Goal: Information Seeking & Learning: Find specific fact

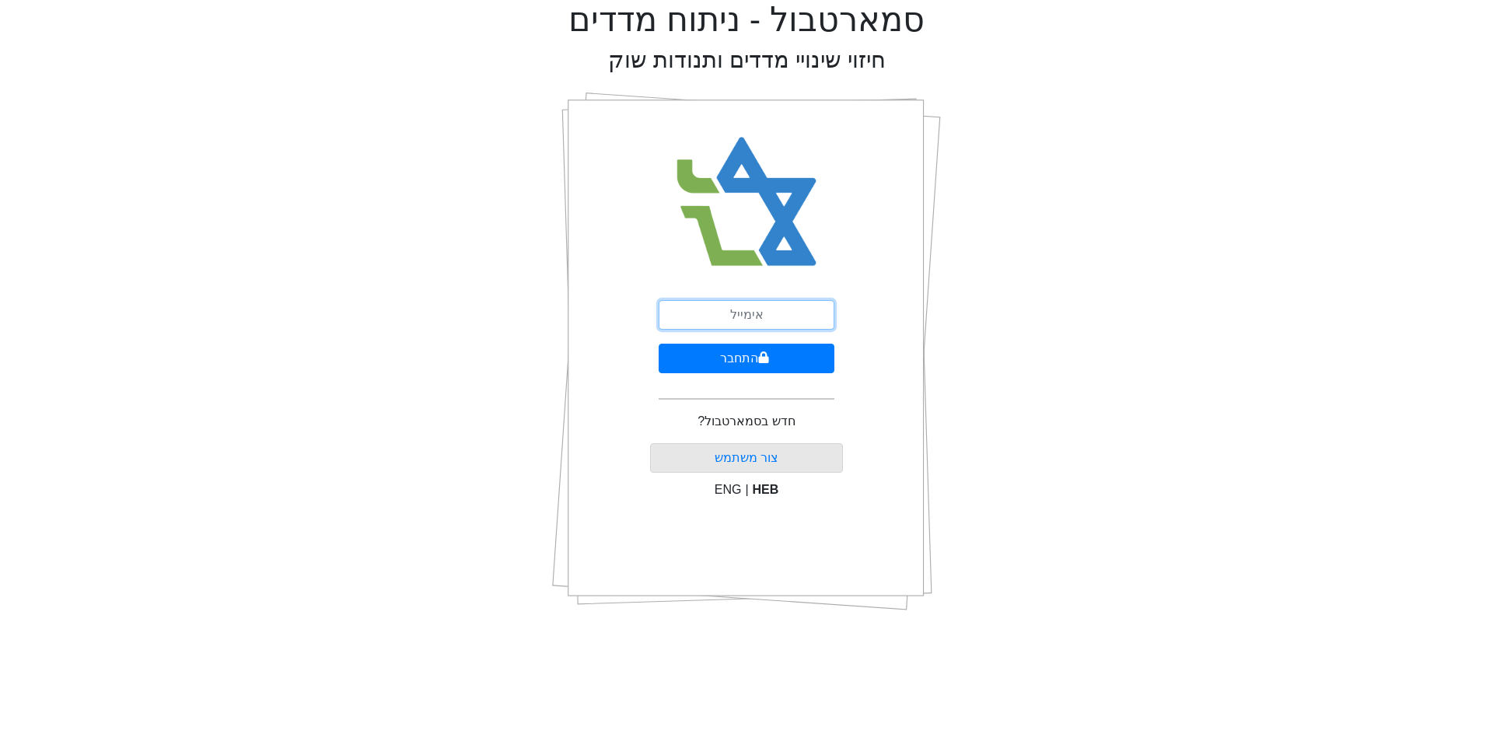
click at [747, 310] on input "email" at bounding box center [747, 315] width 176 height 30
type input "ם"
type input "[EMAIL_ADDRESS][DOMAIN_NAME]"
click at [776, 352] on button "התחבר" at bounding box center [747, 359] width 176 height 30
click at [661, 344] on button "התחבר" at bounding box center [747, 359] width 172 height 30
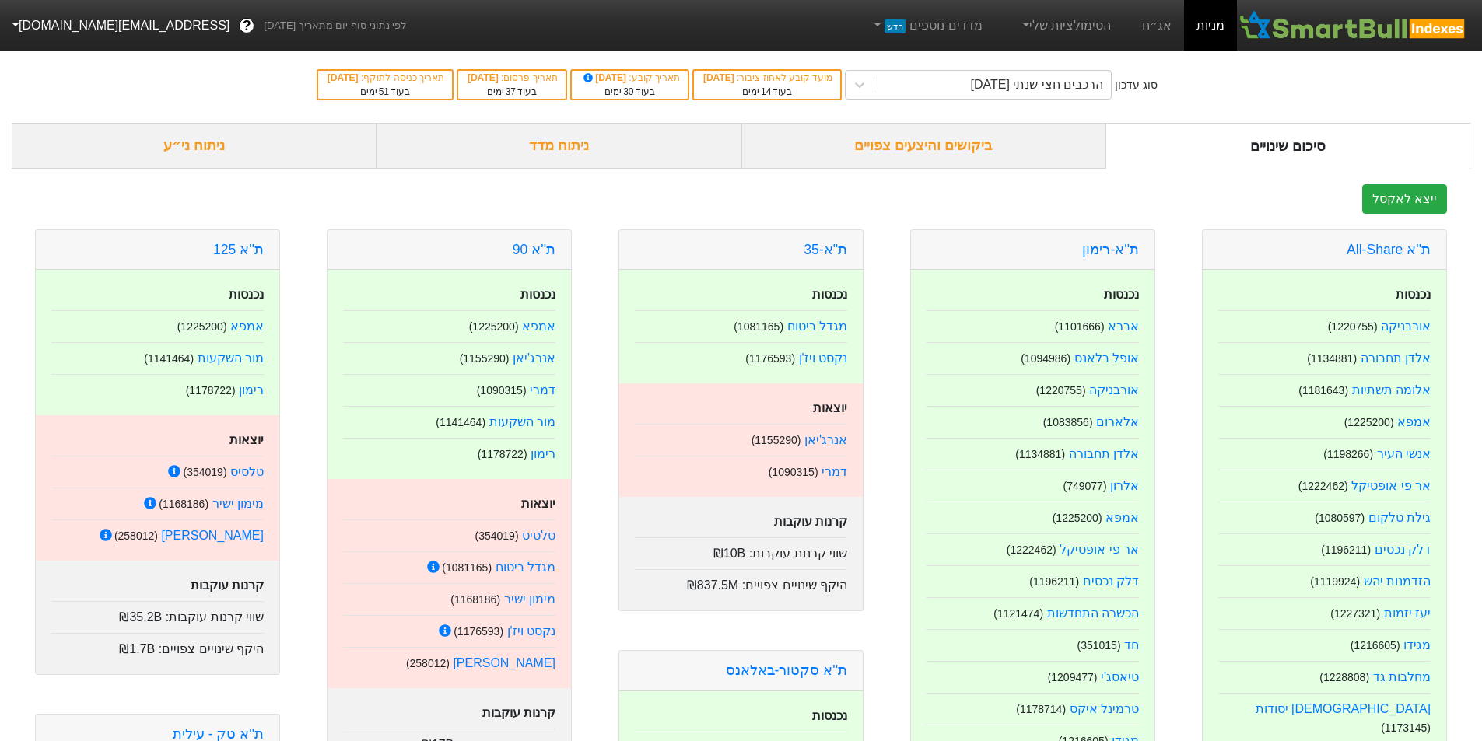
click at [1024, 151] on div "ביקושים והיצעים צפויים" at bounding box center [923, 146] width 365 height 46
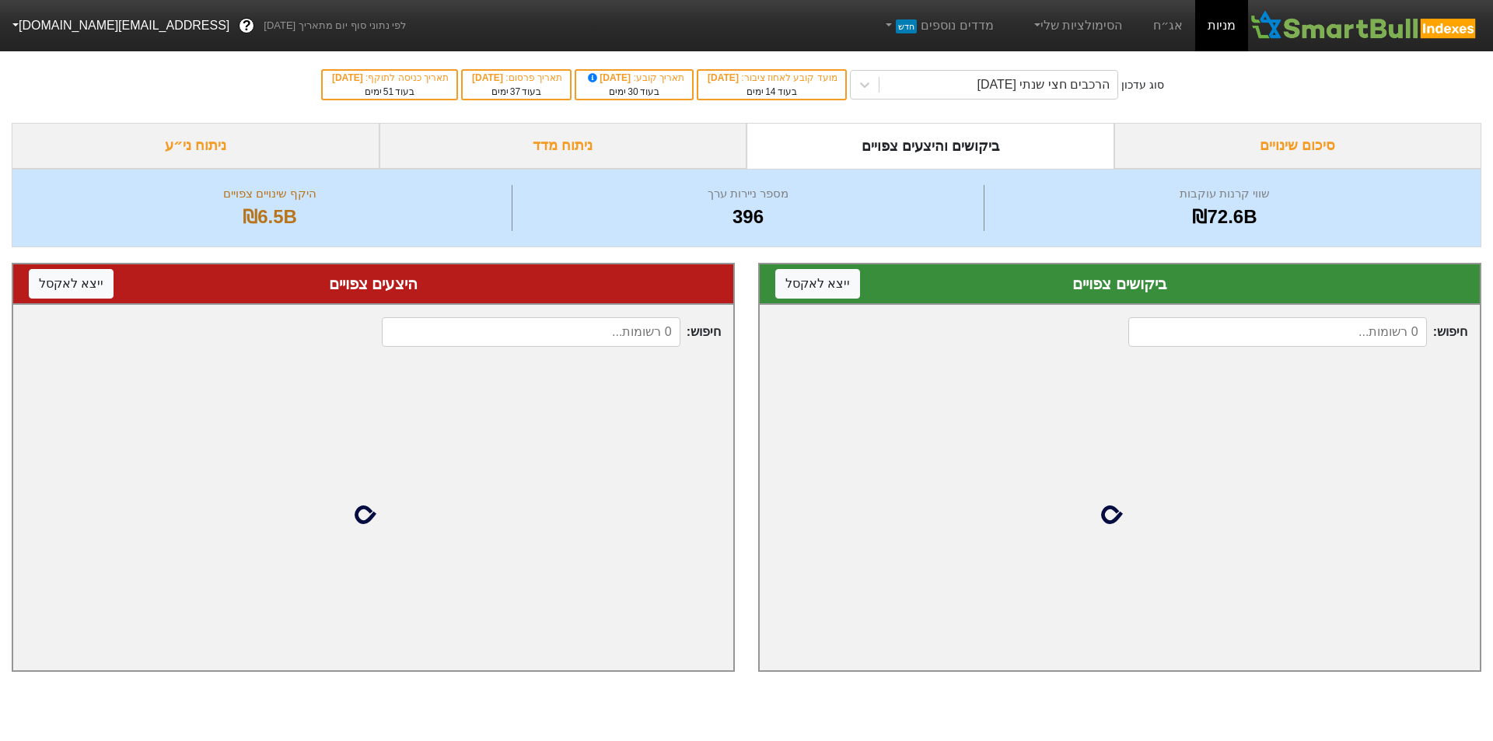
click at [1367, 155] on div "סיכום שינויים" at bounding box center [1299, 146] width 368 height 46
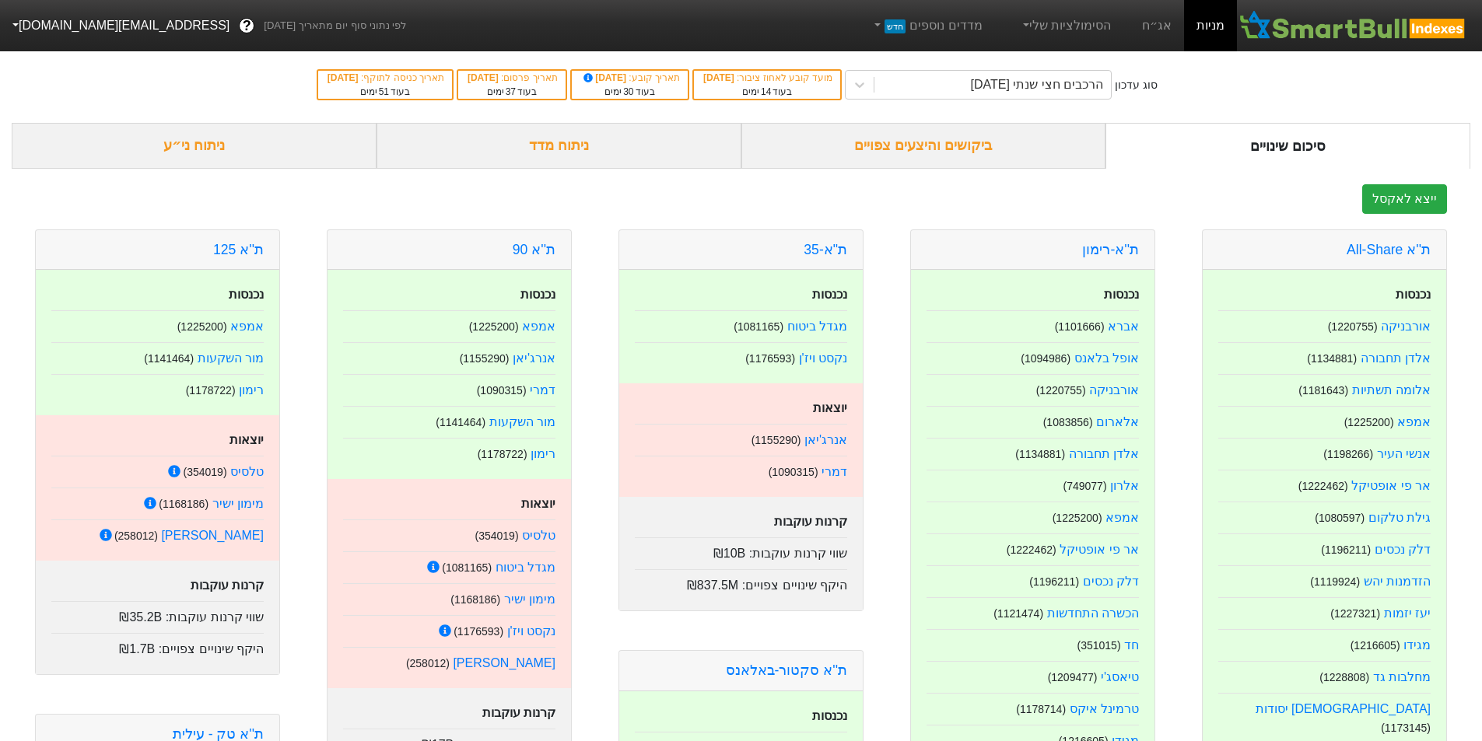
click at [1046, 142] on div "ביקושים והיצעים צפויים" at bounding box center [923, 146] width 365 height 46
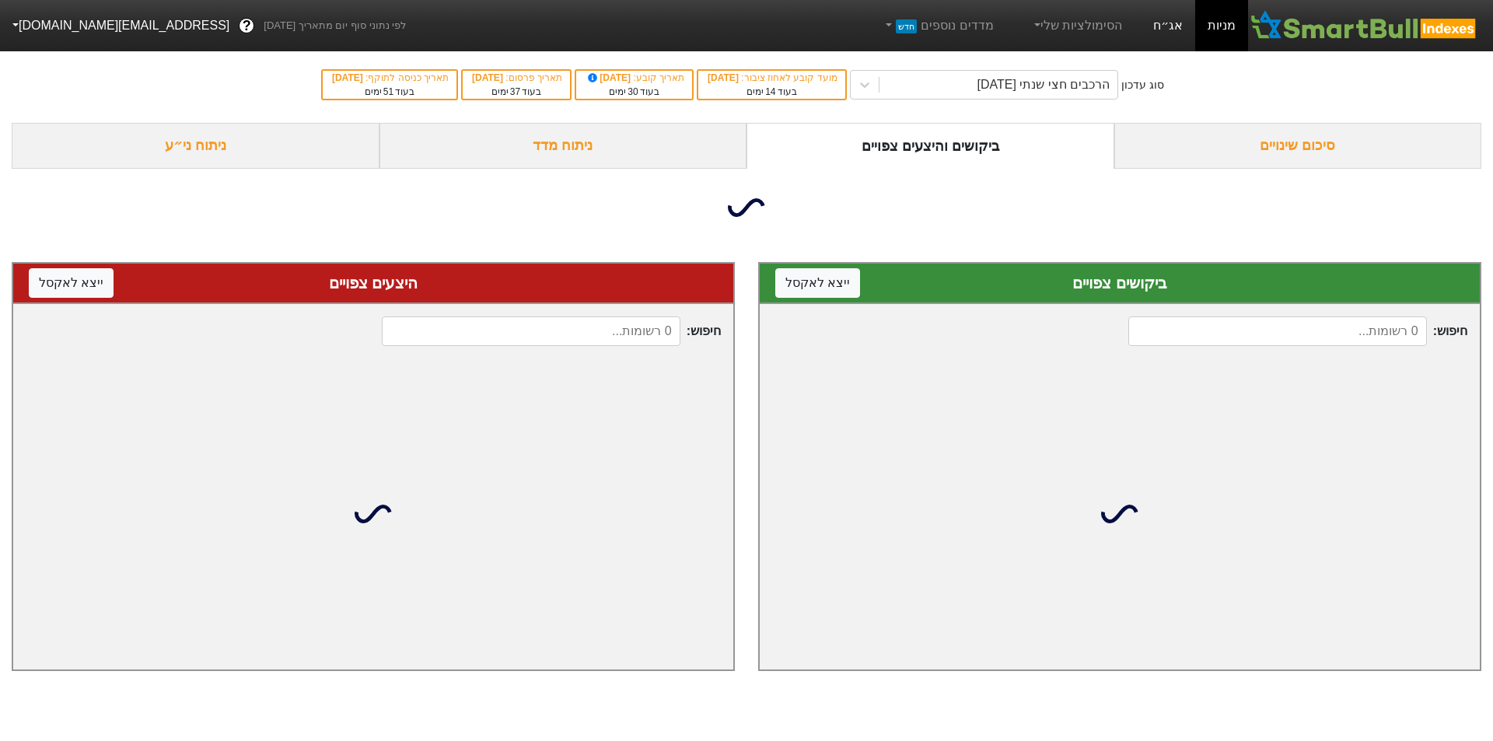
click at [1167, 37] on link "אג״ח" at bounding box center [1168, 25] width 54 height 51
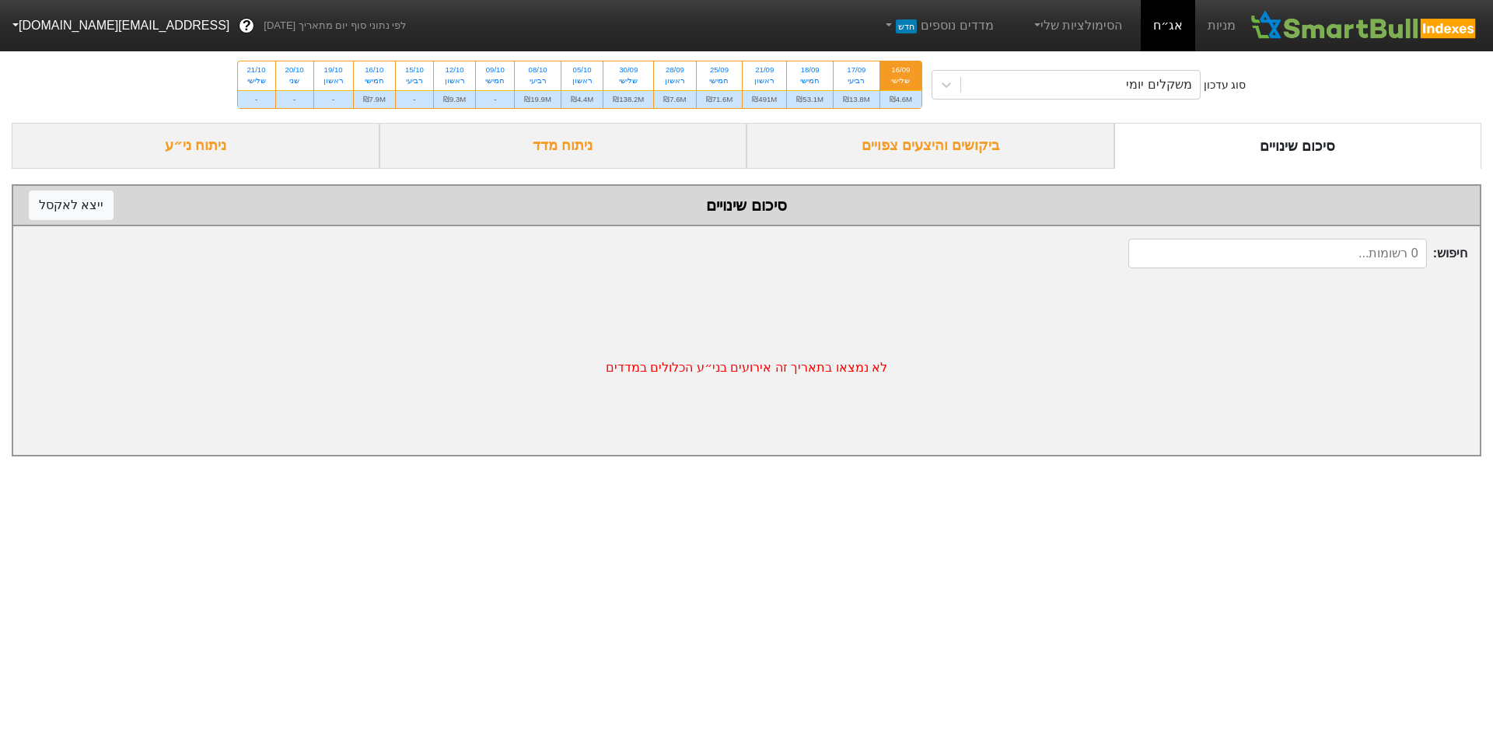
click at [1009, 145] on div "ביקושים והיצעים צפויים" at bounding box center [931, 146] width 368 height 46
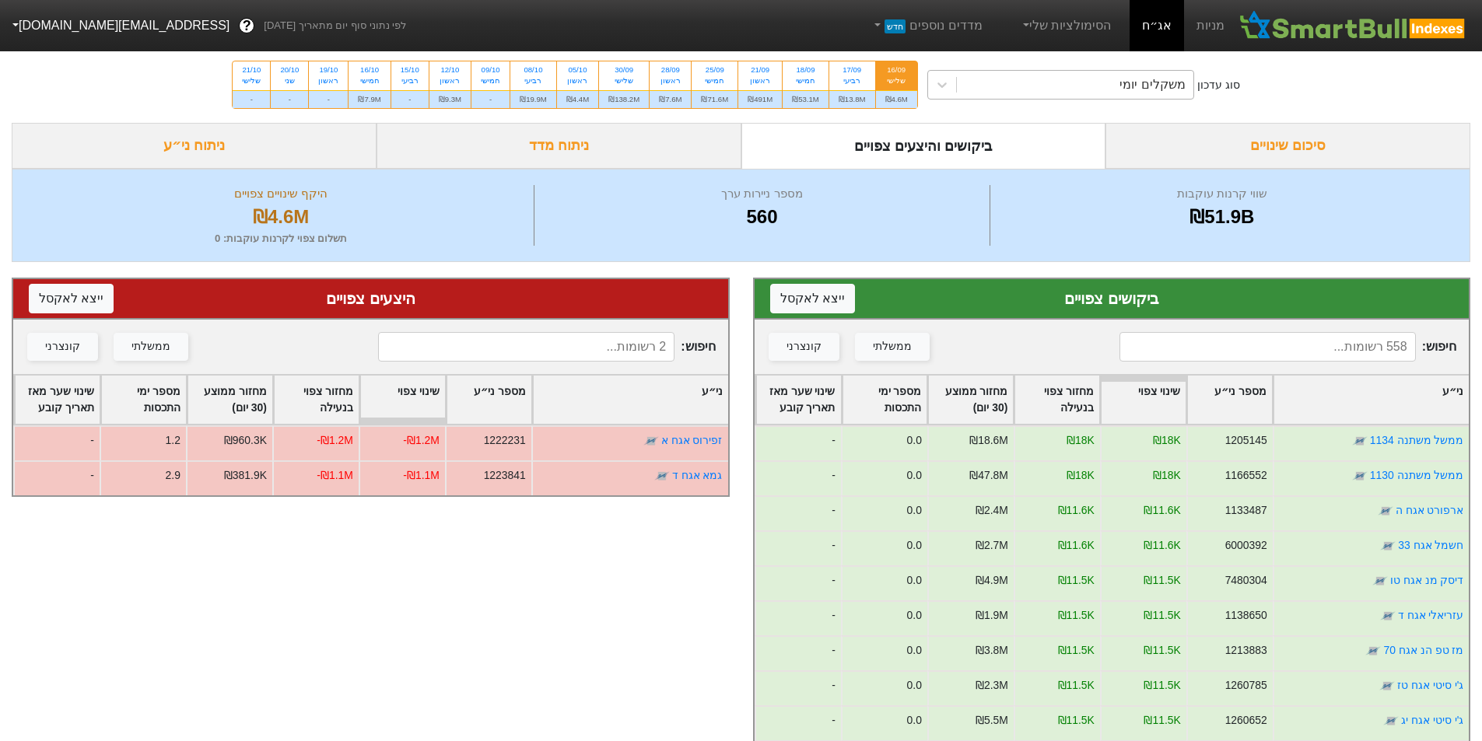
click at [1013, 75] on div "משקלים יומי" at bounding box center [1075, 85] width 236 height 28
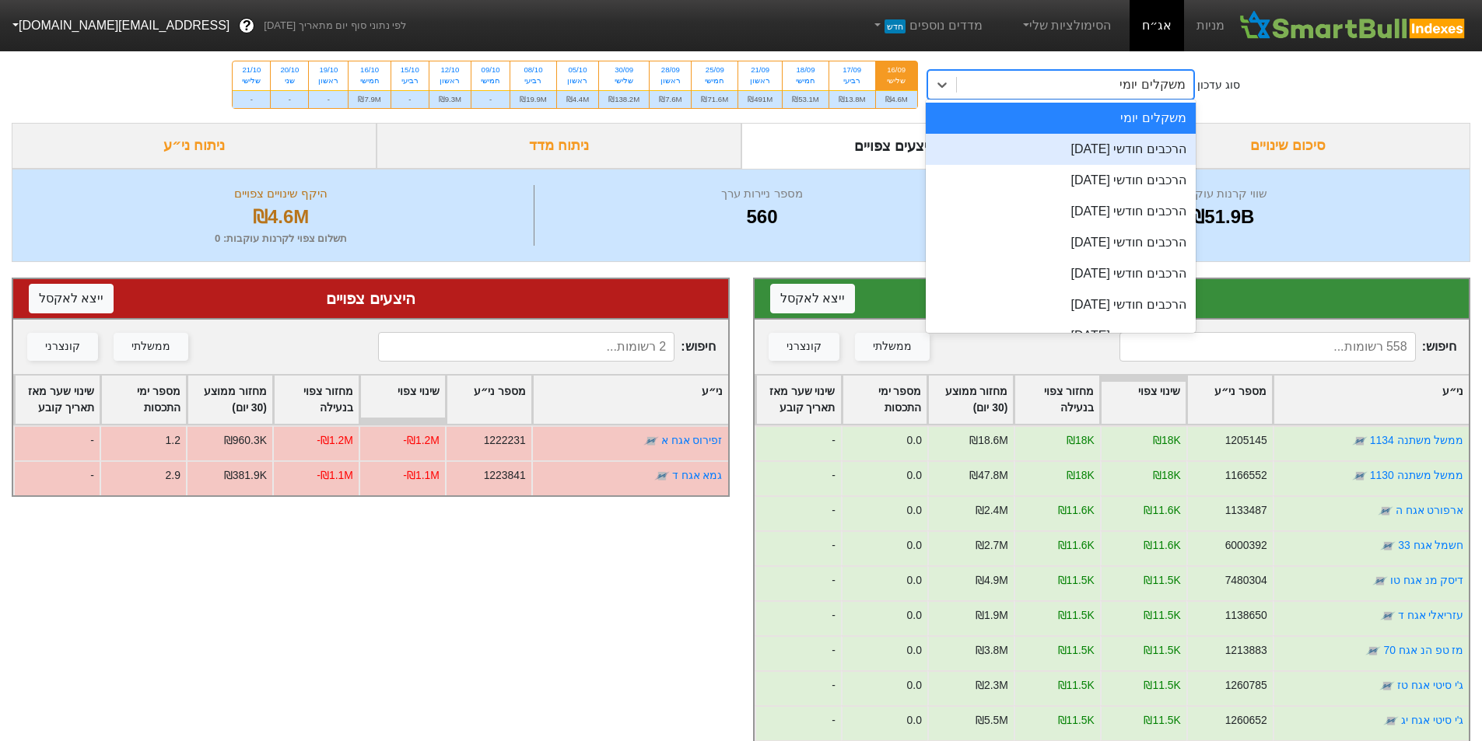
click at [1102, 156] on div "הרכבים חודשי [DATE]" at bounding box center [1061, 149] width 270 height 31
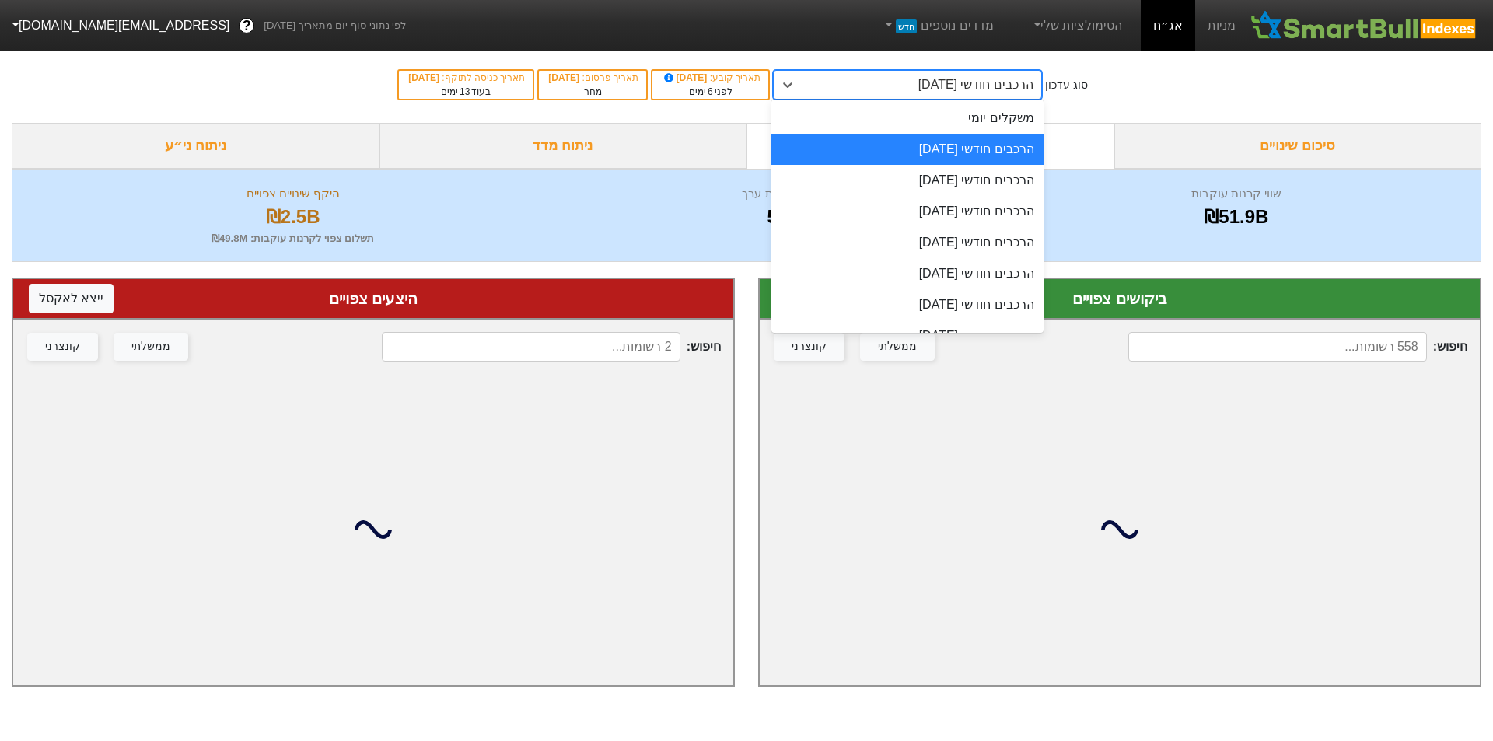
click at [1003, 87] on div "הרכבים חודשי [DATE]" at bounding box center [976, 84] width 115 height 19
click at [1031, 184] on div "הרכבים חודשי [DATE]" at bounding box center [908, 180] width 272 height 31
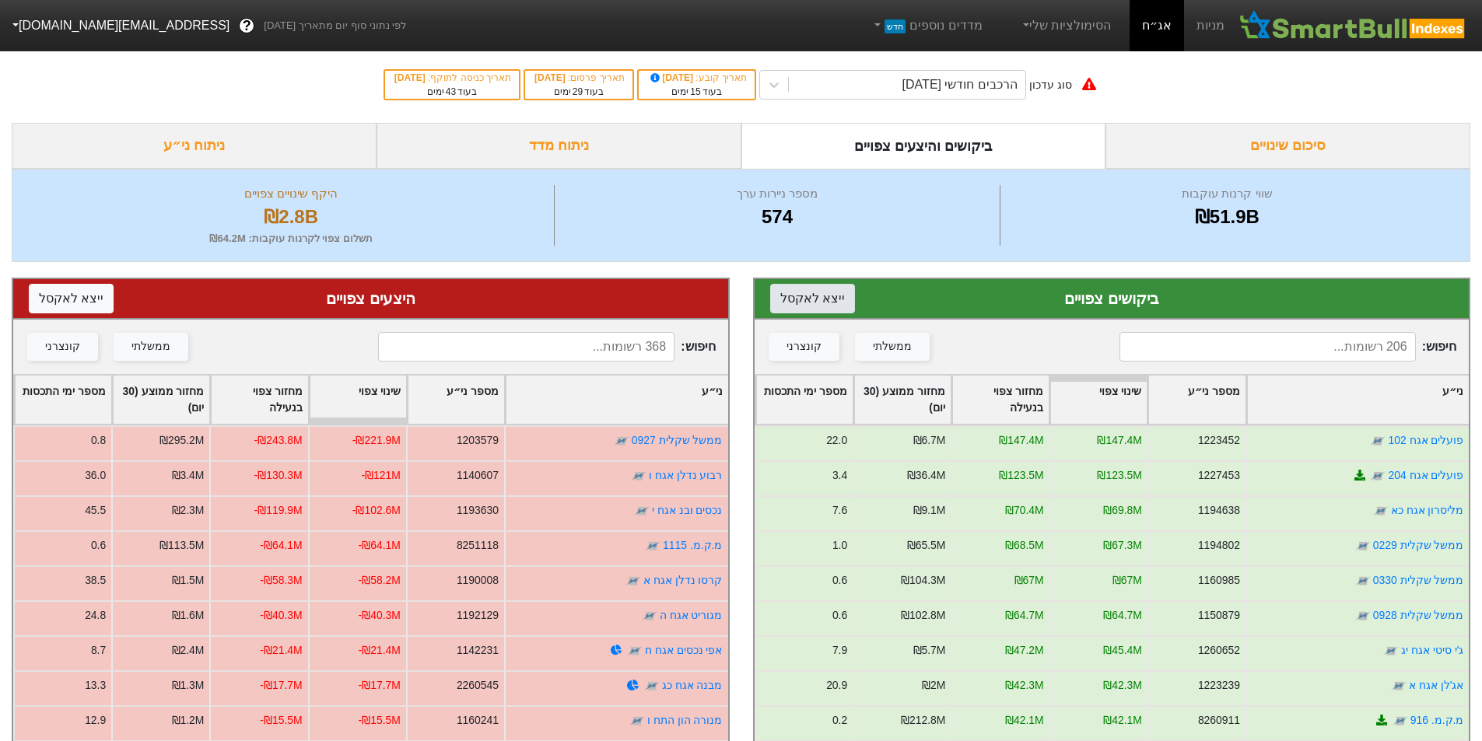
click at [796, 290] on button "ייצא ל אקסל" at bounding box center [812, 299] width 85 height 30
click at [82, 301] on button "ייצא ל אקסל" at bounding box center [71, 299] width 85 height 30
